Goal: Transaction & Acquisition: Purchase product/service

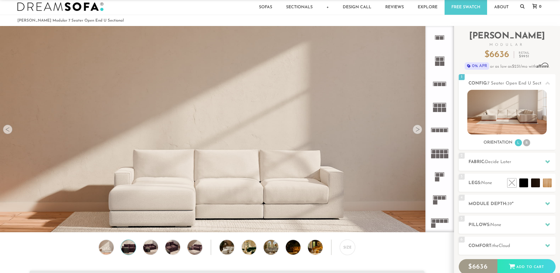
click at [130, 249] on img at bounding box center [129, 247] width 18 height 15
click at [151, 247] on img at bounding box center [151, 247] width 18 height 15
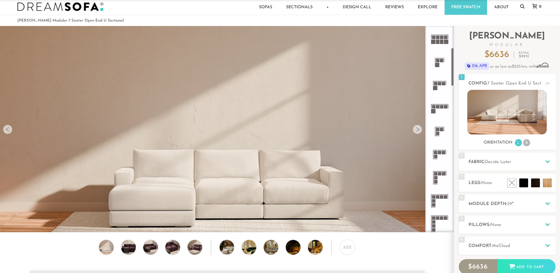
scroll to position [118, 0]
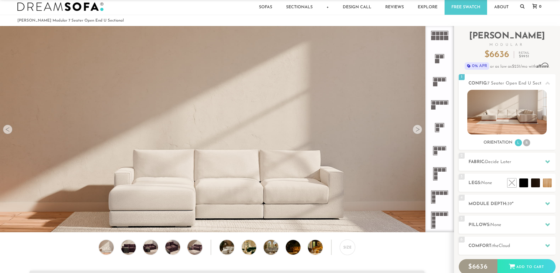
click at [439, 215] on rect at bounding box center [438, 214] width 4 height 4
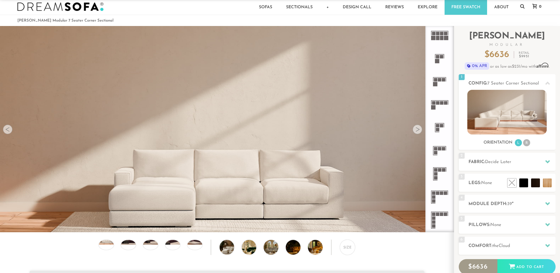
click at [440, 218] on icon at bounding box center [439, 219] width 23 height 23
click at [526, 143] on li "R" at bounding box center [526, 142] width 7 height 7
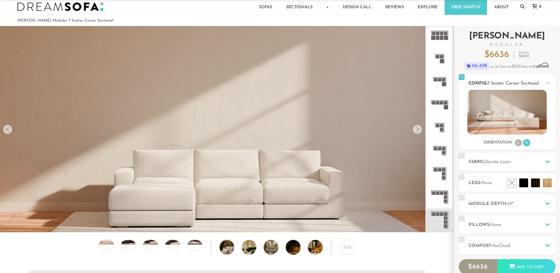
click at [519, 141] on li "L" at bounding box center [518, 142] width 7 height 7
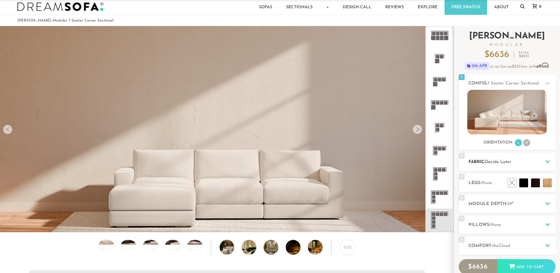
click at [505, 161] on span "Decide Later" at bounding box center [498, 162] width 26 height 4
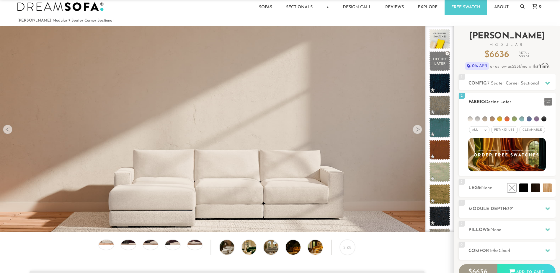
click at [499, 120] on li at bounding box center [499, 118] width 5 height 5
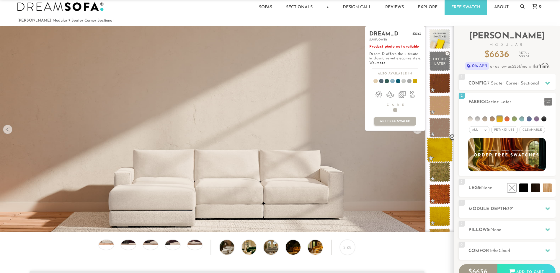
click at [447, 150] on span at bounding box center [440, 149] width 26 height 25
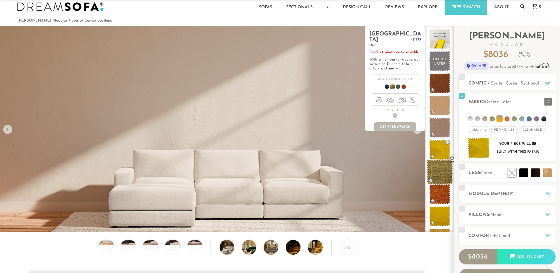
click at [441, 170] on span at bounding box center [440, 171] width 26 height 25
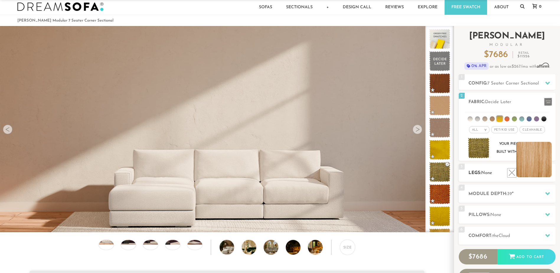
click at [541, 161] on li at bounding box center [533, 159] width 35 height 35
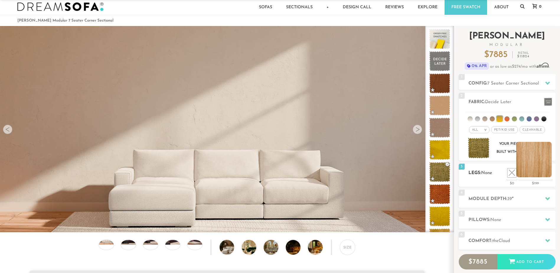
click at [545, 166] on li at bounding box center [533, 159] width 35 height 35
click at [537, 157] on li at bounding box center [533, 159] width 35 height 35
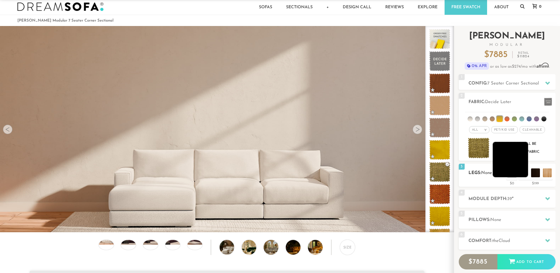
click at [516, 159] on li at bounding box center [510, 159] width 35 height 35
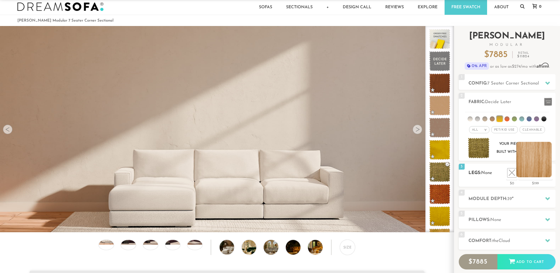
click at [538, 161] on li at bounding box center [533, 159] width 35 height 35
click at [527, 157] on li at bounding box center [521, 159] width 35 height 35
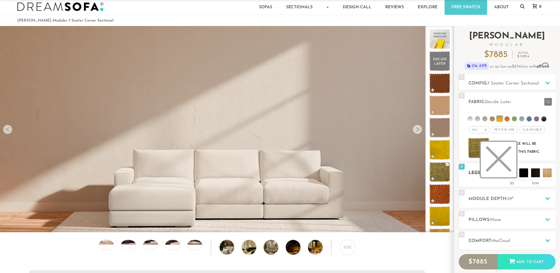
click at [504, 168] on li at bounding box center [498, 159] width 35 height 35
click at [522, 119] on li at bounding box center [521, 118] width 5 height 5
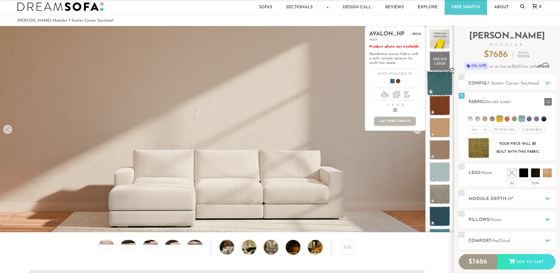
click at [443, 83] on span at bounding box center [440, 83] width 26 height 25
click at [444, 102] on span at bounding box center [440, 105] width 26 height 25
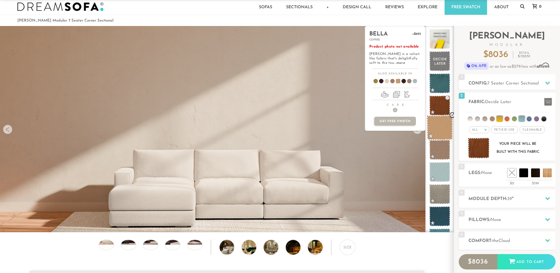
click at [435, 134] on span at bounding box center [440, 127] width 26 height 25
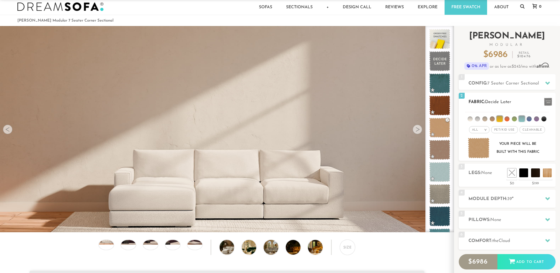
click at [500, 128] on span "Pet/Kid Use x" at bounding box center [504, 129] width 27 height 7
click at [535, 129] on span "Cleanable x" at bounding box center [534, 129] width 25 height 7
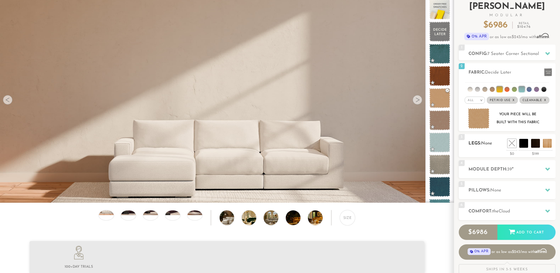
scroll to position [40, 0]
click at [501, 169] on h2 "Module Depth: 39 "" at bounding box center [511, 169] width 87 height 7
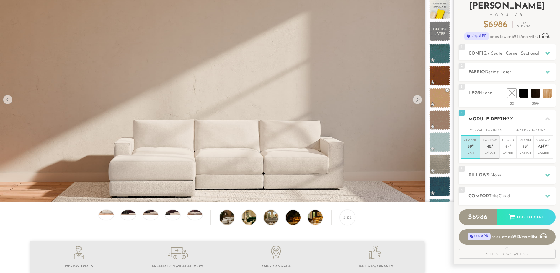
click at [492, 146] on em """ at bounding box center [491, 146] width 1 height 5
click at [487, 172] on h2 "Pillows: None" at bounding box center [511, 175] width 87 height 7
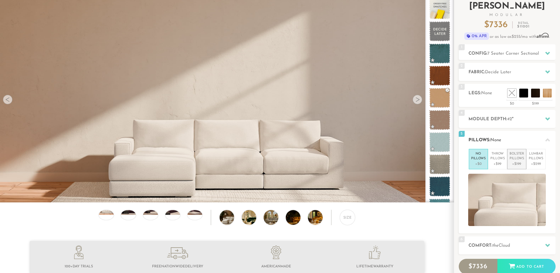
click at [517, 160] on p "Bolster Pillows" at bounding box center [516, 156] width 14 height 10
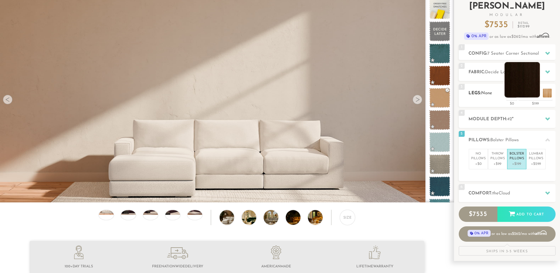
click at [528, 84] on li at bounding box center [521, 79] width 35 height 35
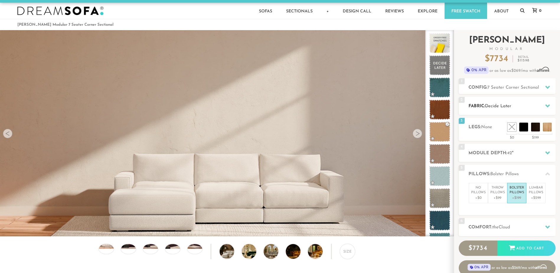
scroll to position [0, 0]
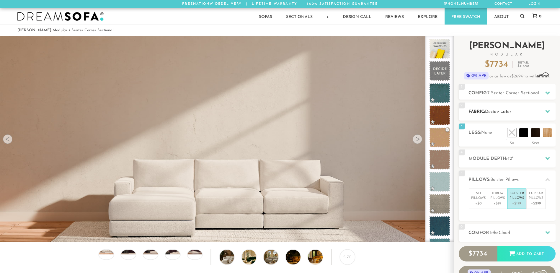
click at [500, 110] on span "Decide Later" at bounding box center [498, 112] width 26 height 4
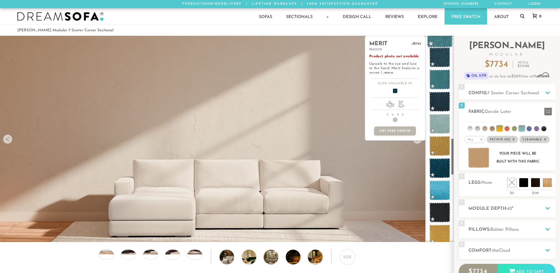
scroll to position [571, 0]
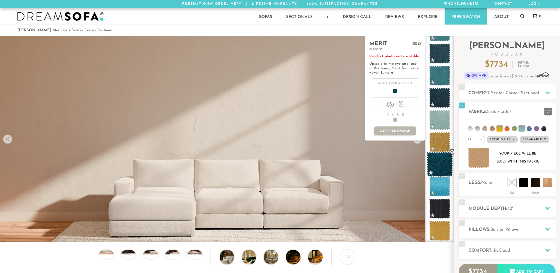
click at [439, 163] on span at bounding box center [440, 164] width 26 height 25
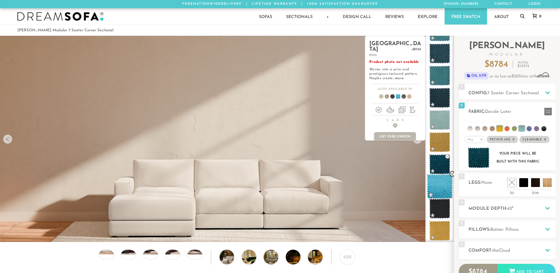
click at [443, 181] on span at bounding box center [440, 186] width 26 height 25
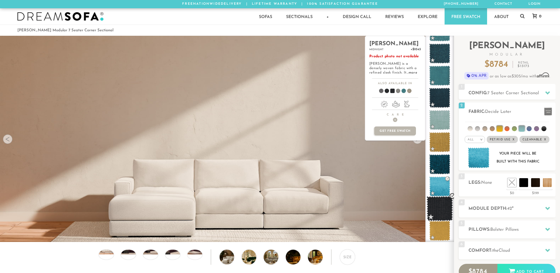
click at [441, 211] on span at bounding box center [440, 208] width 26 height 25
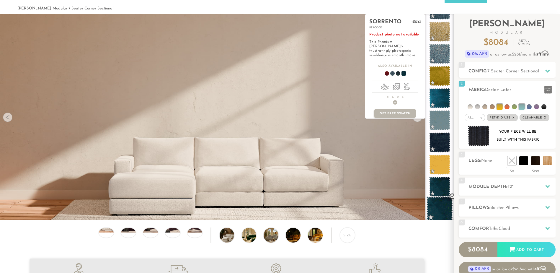
scroll to position [30, 0]
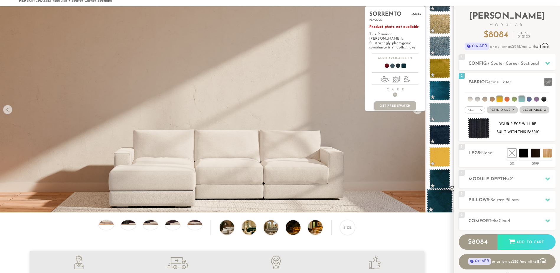
click at [437, 195] on span at bounding box center [440, 201] width 26 height 25
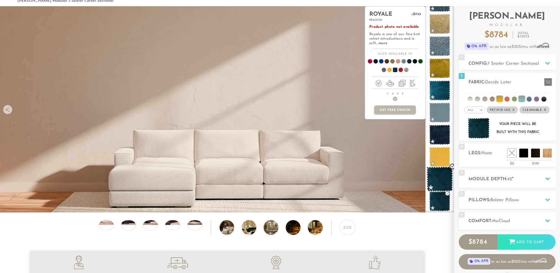
click at [441, 179] on span at bounding box center [440, 178] width 26 height 25
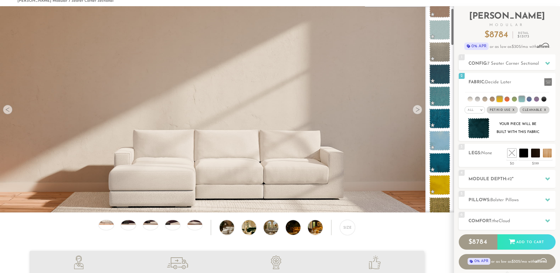
scroll to position [0, 0]
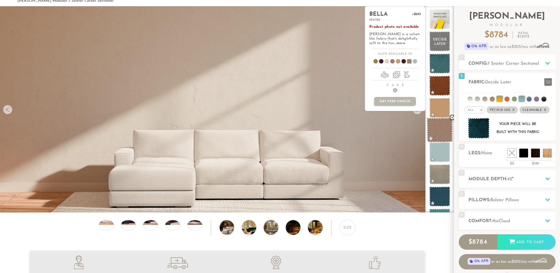
click at [442, 128] on span at bounding box center [440, 129] width 26 height 25
click at [440, 157] on span at bounding box center [440, 152] width 26 height 25
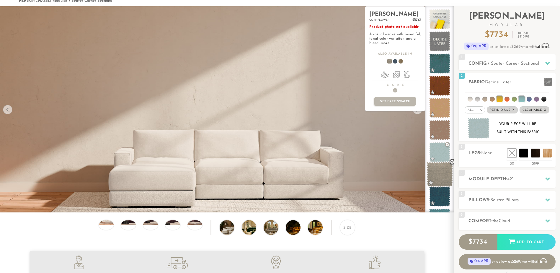
click at [437, 176] on span at bounding box center [440, 174] width 26 height 25
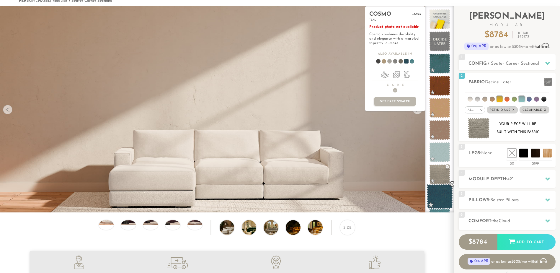
click at [440, 197] on span at bounding box center [440, 196] width 26 height 25
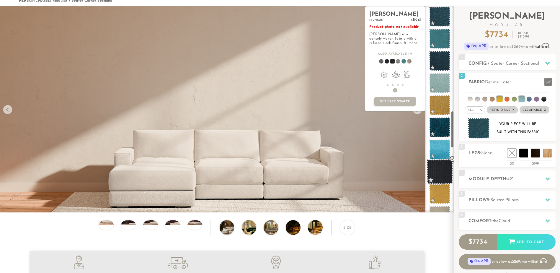
scroll to position [581, 0]
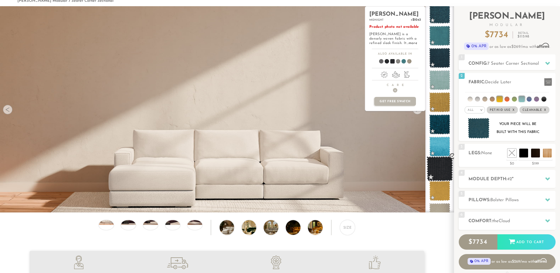
click at [442, 167] on span at bounding box center [440, 168] width 26 height 25
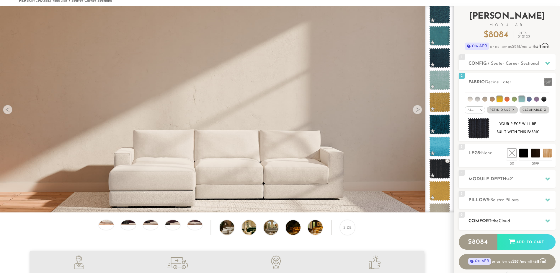
click at [497, 224] on h2 "Comfort: the Cloud" at bounding box center [511, 221] width 87 height 7
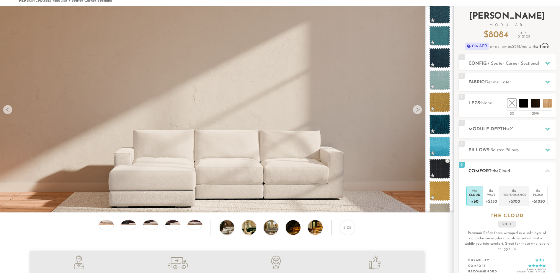
click at [510, 196] on div "Performance" at bounding box center [514, 194] width 24 height 4
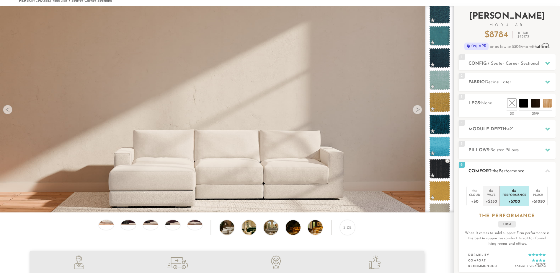
click at [490, 195] on div "Wave" at bounding box center [491, 194] width 11 height 4
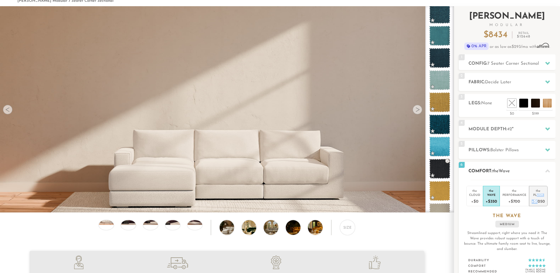
click at [537, 195] on li "the Plush +$1050" at bounding box center [538, 196] width 19 height 20
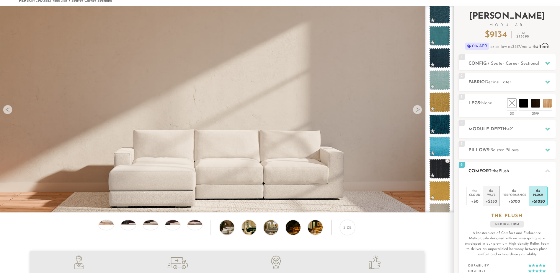
drag, startPoint x: 537, startPoint y: 195, endPoint x: 490, endPoint y: 198, distance: 47.0
click at [490, 198] on div "+$350" at bounding box center [491, 201] width 11 height 9
